Goal: Task Accomplishment & Management: Complete application form

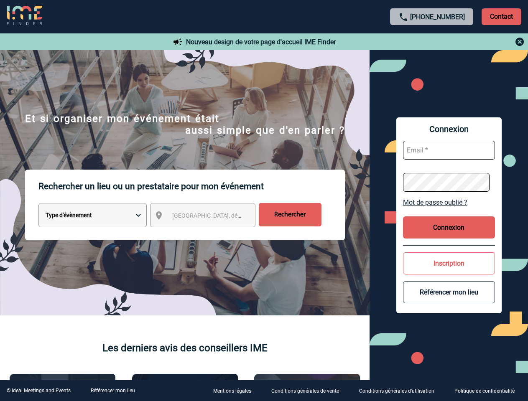
click at [264, 201] on p "Rechercher un lieu ou un prestataire pour mon événement" at bounding box center [191, 186] width 306 height 33
click at [501, 16] on p "Contact" at bounding box center [502, 16] width 40 height 17
click at [432, 42] on div at bounding box center [432, 42] width 186 height 10
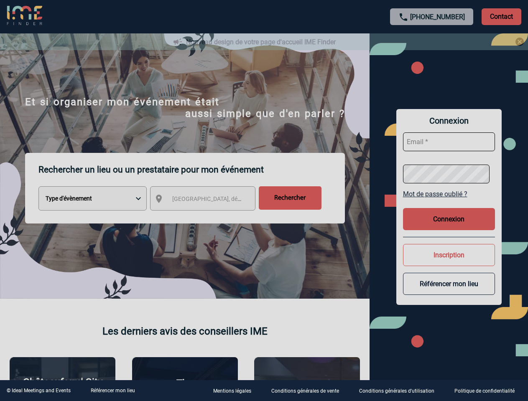
click at [210, 217] on div at bounding box center [264, 200] width 528 height 401
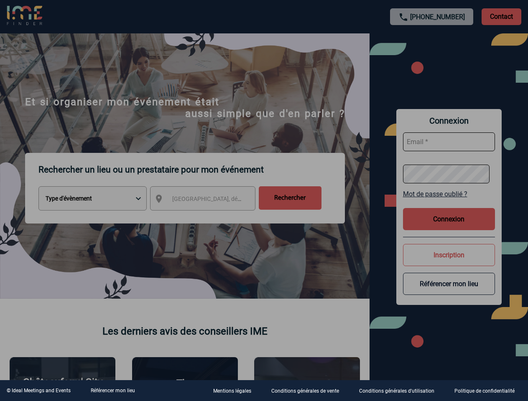
click at [449, 202] on div at bounding box center [264, 200] width 528 height 401
click at [449, 227] on div at bounding box center [264, 200] width 528 height 401
click at [449, 263] on div at bounding box center [264, 200] width 528 height 401
click at [449, 292] on div at bounding box center [264, 200] width 528 height 401
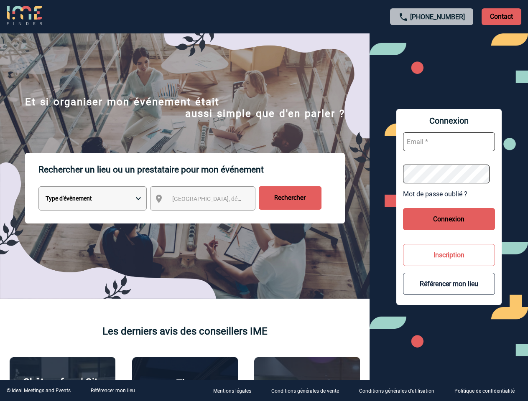
click at [112, 391] on link "Référencer mon lieu" at bounding box center [113, 391] width 44 height 6
